Goal: Transaction & Acquisition: Purchase product/service

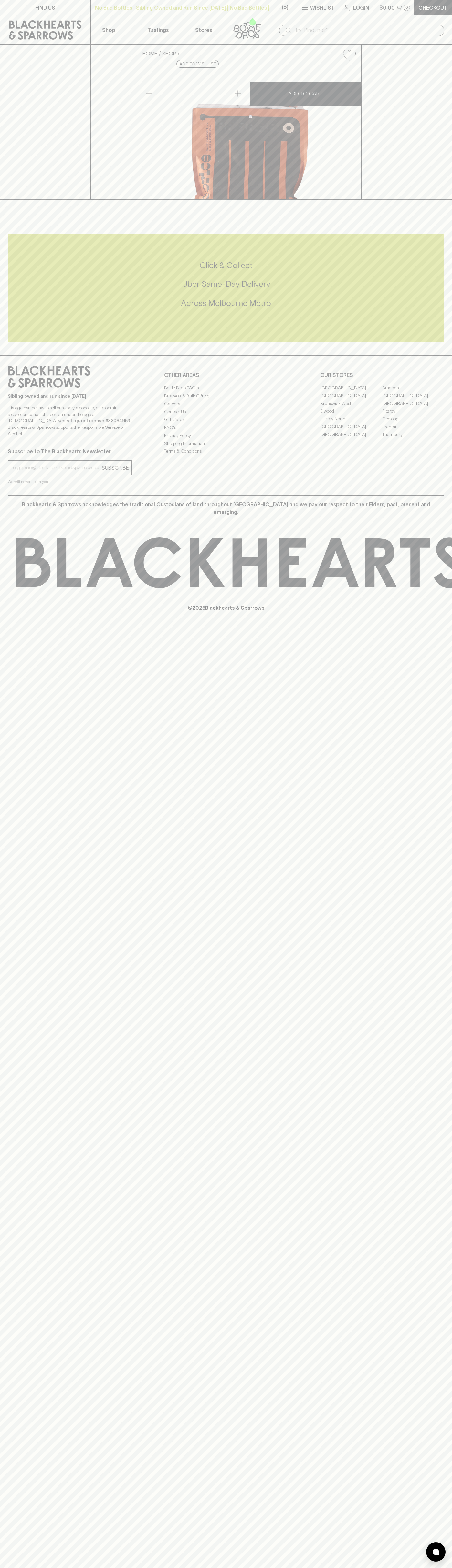
click at [138, 14] on div "| No Bad Bottles | Sibling Owned and Run Since 2006 | No Bad Bottles | Sibling …" at bounding box center [180, 7] width 181 height 15
click at [435, 521] on div "Blackhearts & Sparrows acknowledges the traditional Custodians of land througho…" at bounding box center [226, 508] width 436 height 26
click at [272, 1567] on html "FIND US | No Bad Bottles | Sibling Owned and Run Since 2006 | No Bad Bottles | …" at bounding box center [226, 784] width 452 height 1568
click at [24, 473] on input "email" at bounding box center [55, 467] width 86 height 10
